Goal: Download file/media

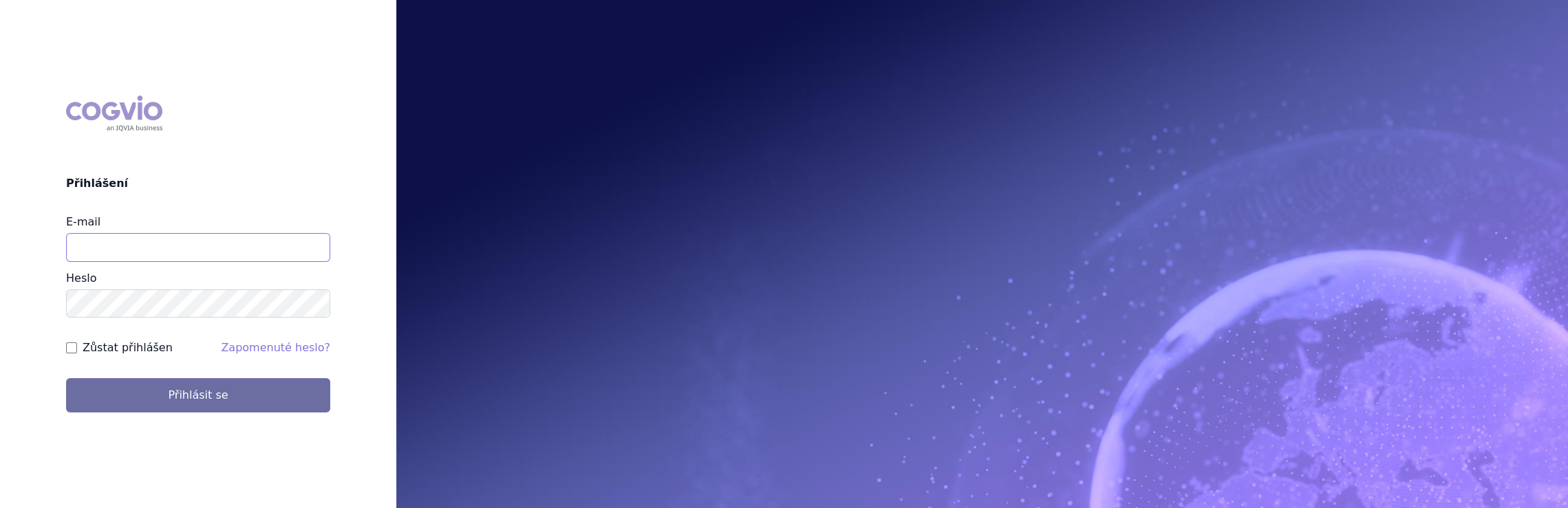
click at [311, 255] on input "E-mail" at bounding box center [198, 247] width 264 height 29
type input "jaroslava.purkertova@abbvie.com"
click at [66, 378] on button "Přihlásit se" at bounding box center [198, 395] width 264 height 34
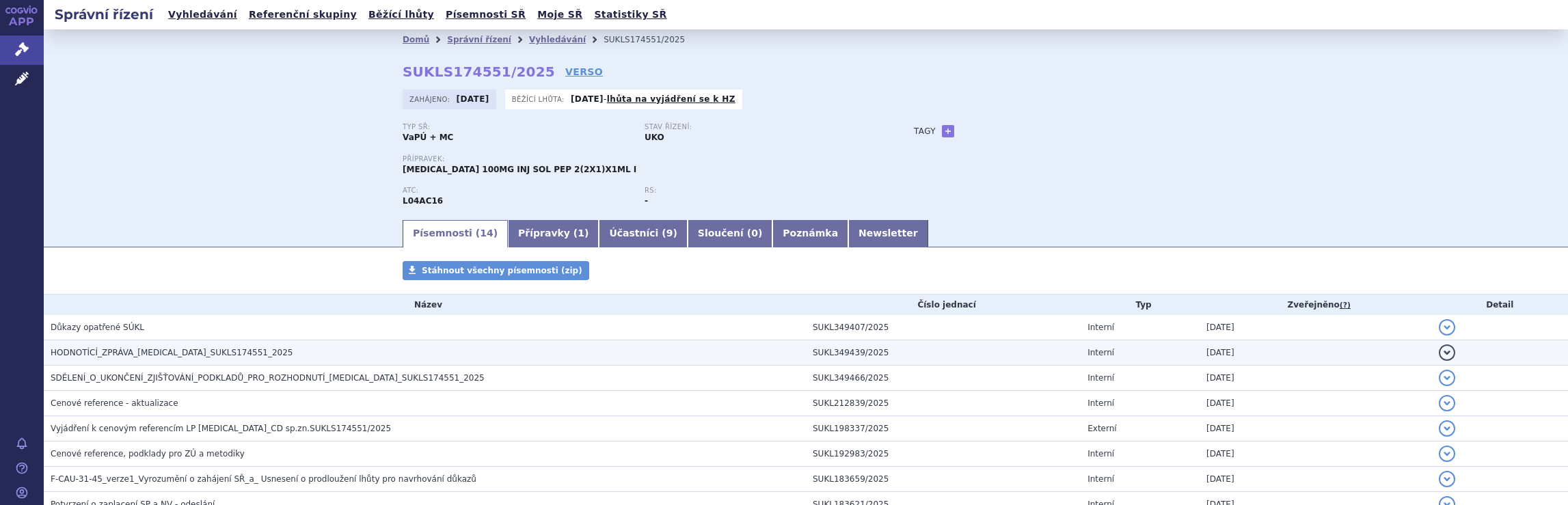
click at [161, 356] on span "HODNOTÍCÍ_ZPRÁVA_[MEDICAL_DATA]_SUKLS174551_2025" at bounding box center [172, 353] width 243 height 10
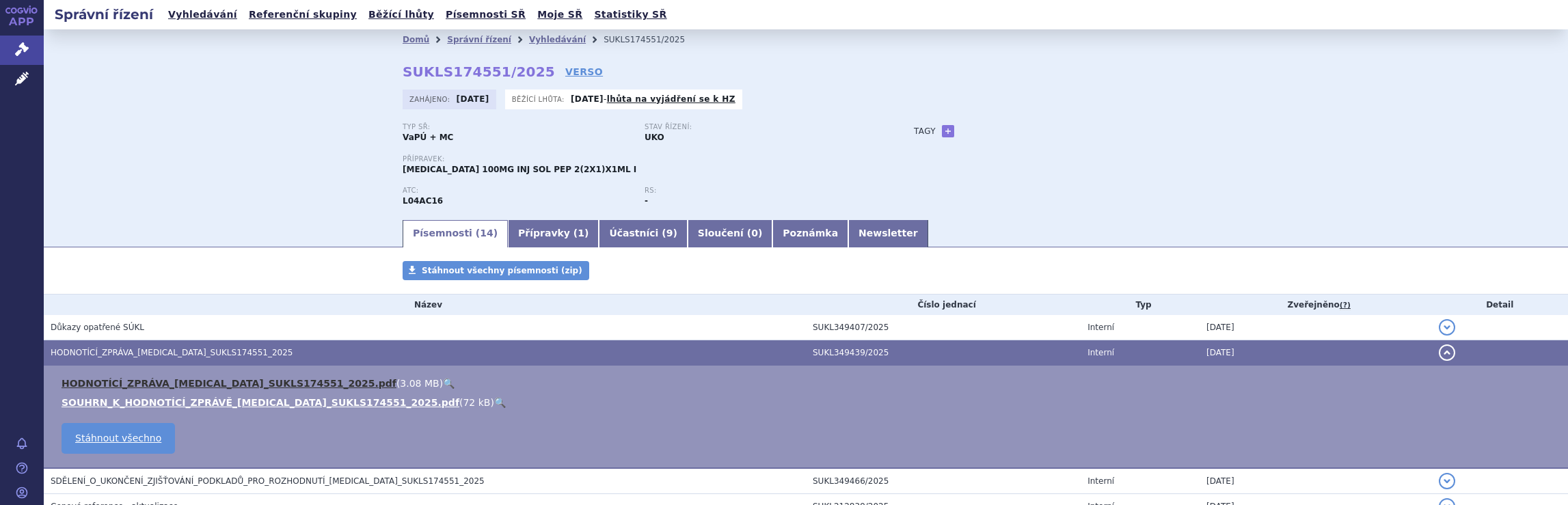
click at [158, 384] on link "HODNOTÍCÍ_ZPRÁVA_[MEDICAL_DATA]_SUKLS174551_2025.pdf" at bounding box center [229, 384] width 335 height 11
